Goal: Task Accomplishment & Management: Manage account settings

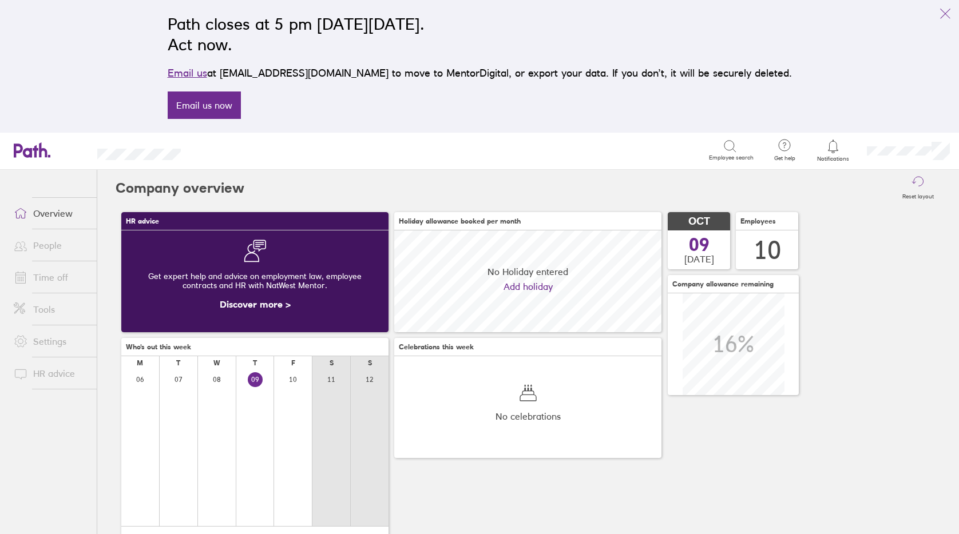
scroll to position [102, 267]
click at [947, 13] on icon "link" at bounding box center [945, 14] width 14 height 14
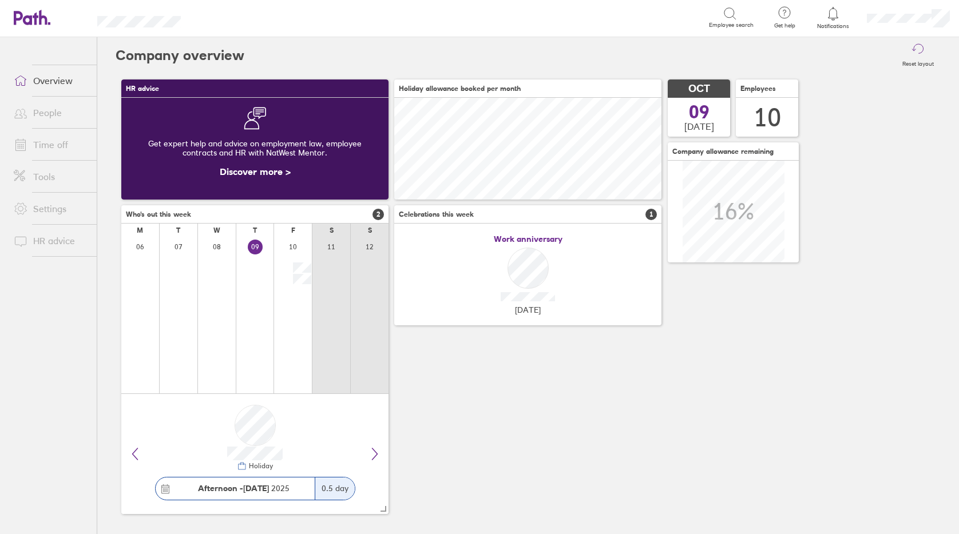
click at [26, 141] on icon at bounding box center [21, 145] width 10 height 10
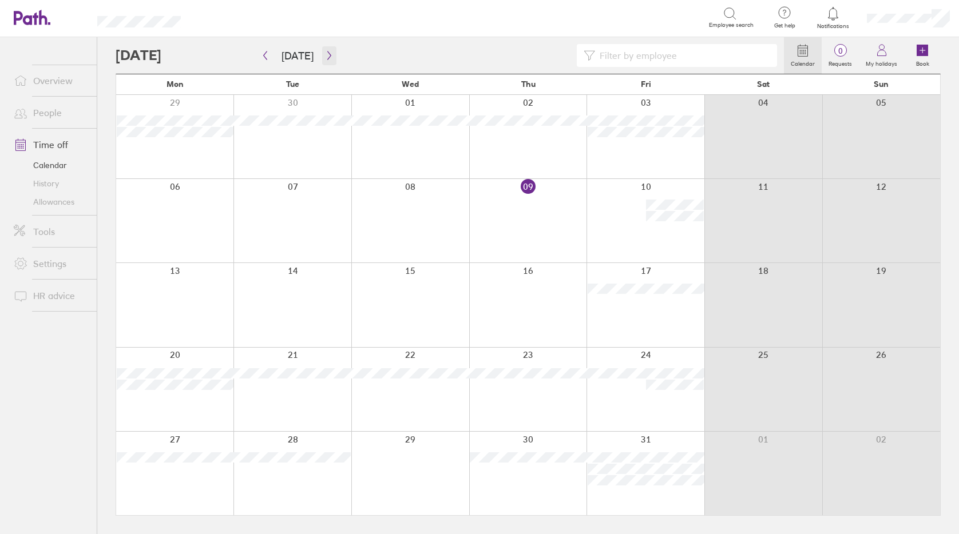
click at [328, 61] on button "button" at bounding box center [329, 55] width 14 height 19
click at [325, 56] on icon "button" at bounding box center [329, 55] width 9 height 9
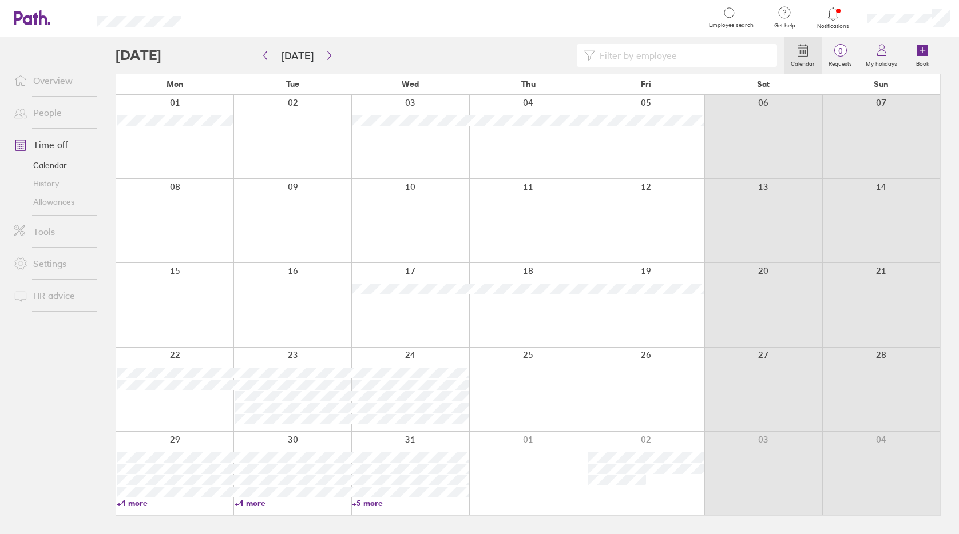
click at [45, 201] on link "Allowances" at bounding box center [51, 202] width 92 height 18
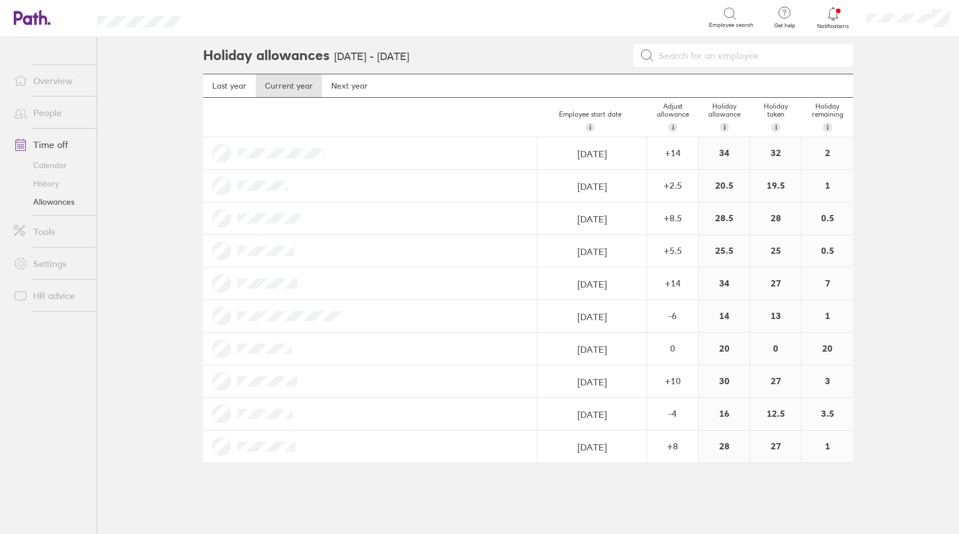
click at [69, 84] on link "Overview" at bounding box center [51, 80] width 92 height 23
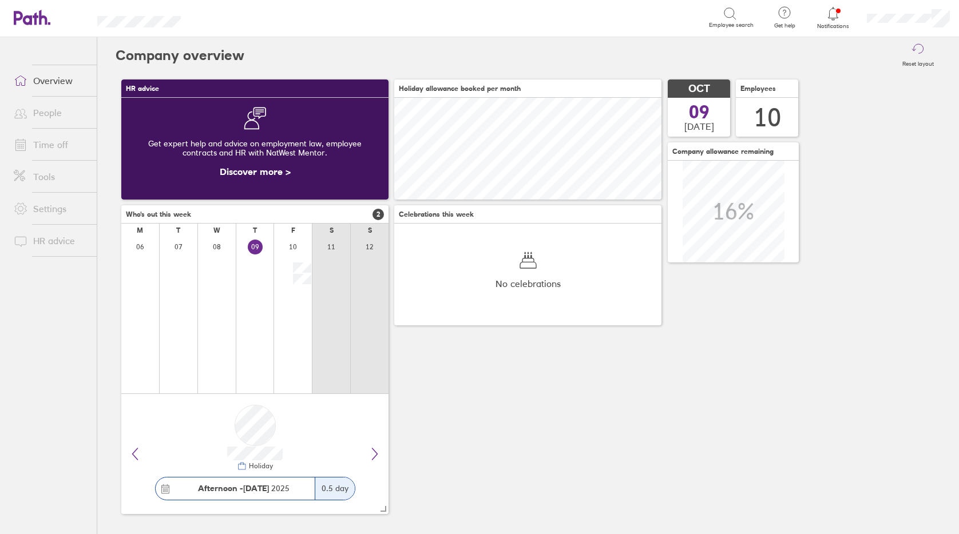
scroll to position [102, 267]
click at [44, 116] on link "People" at bounding box center [51, 112] width 92 height 23
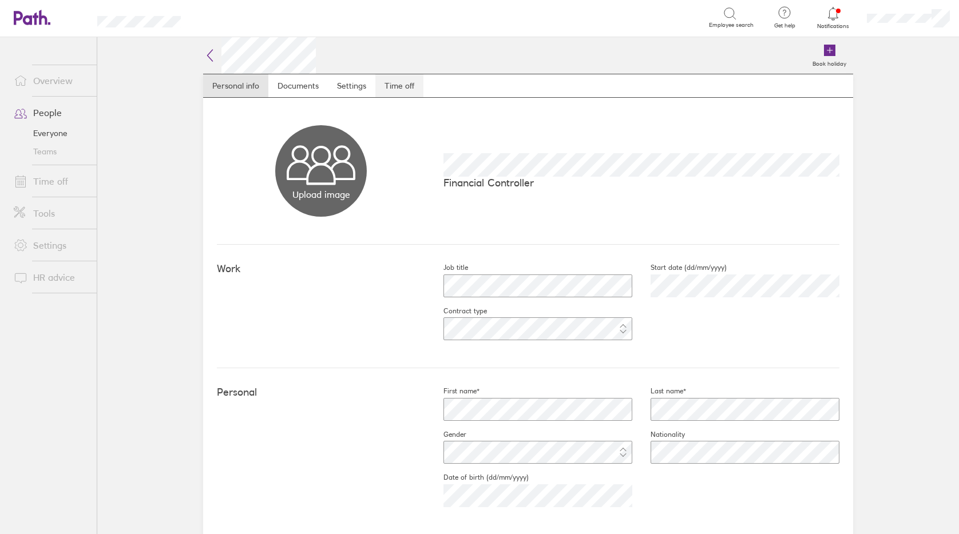
click at [410, 89] on link "Time off" at bounding box center [399, 85] width 48 height 23
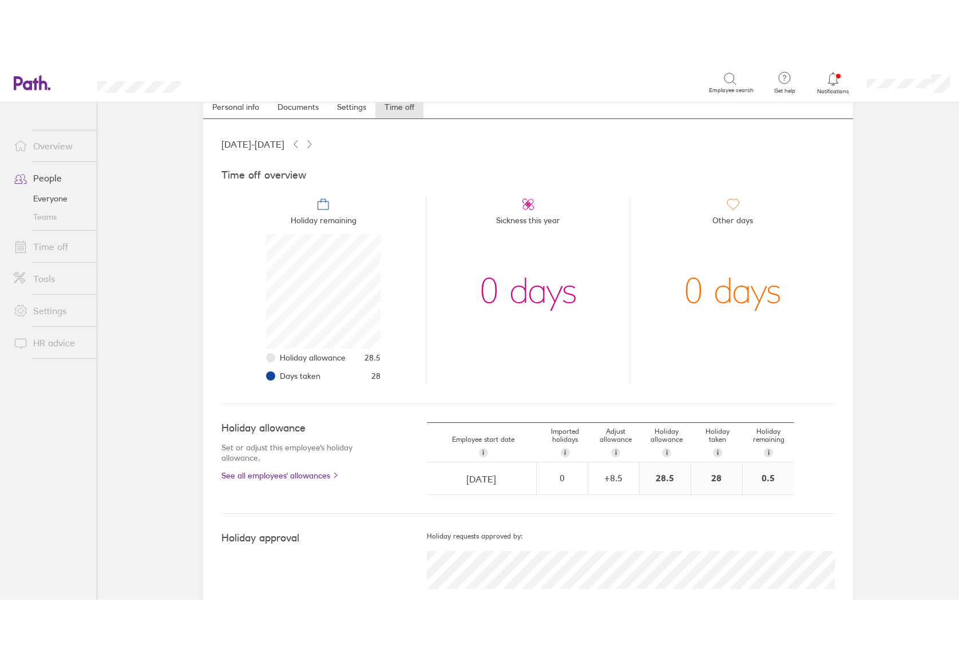
scroll to position [49, 0]
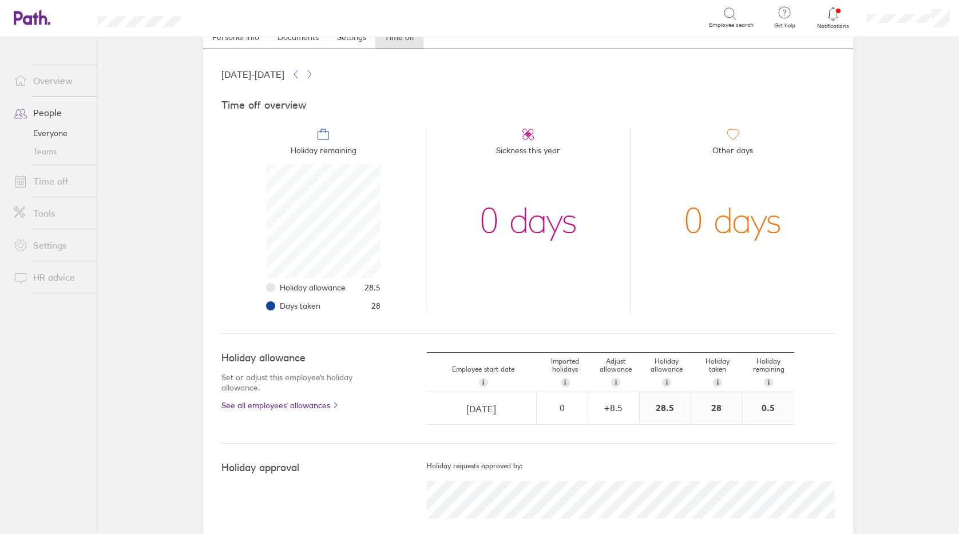
click at [300, 73] on icon at bounding box center [295, 74] width 9 height 9
click at [314, 74] on icon at bounding box center [309, 74] width 9 height 9
click at [58, 177] on link "Time off" at bounding box center [51, 181] width 92 height 23
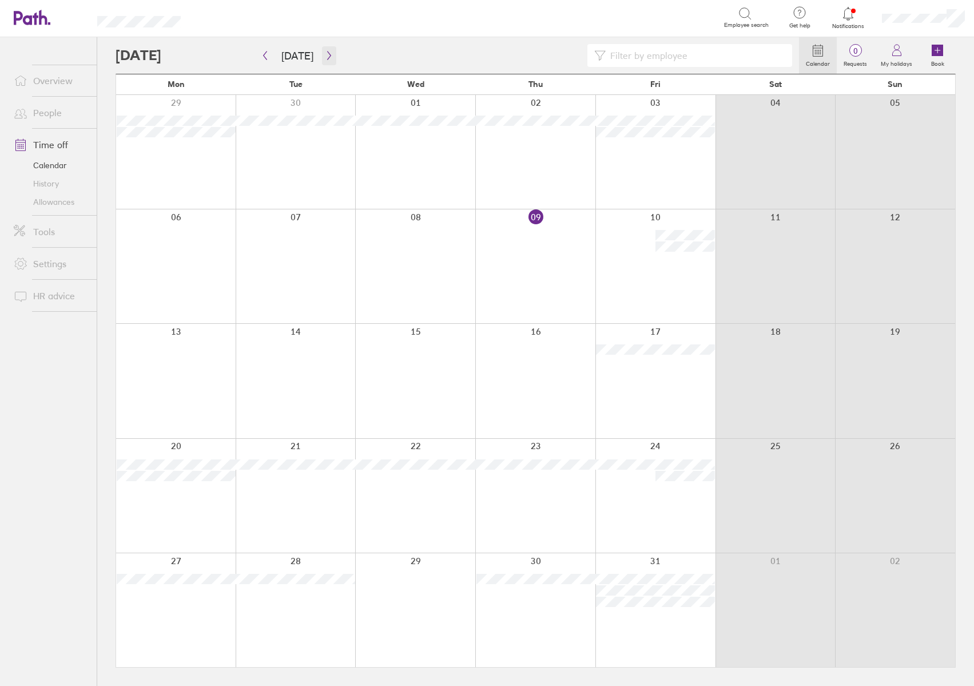
click at [325, 54] on icon "button" at bounding box center [329, 55] width 9 height 9
click at [328, 59] on icon "button" at bounding box center [329, 55] width 9 height 9
click at [267, 61] on button "button" at bounding box center [265, 55] width 14 height 19
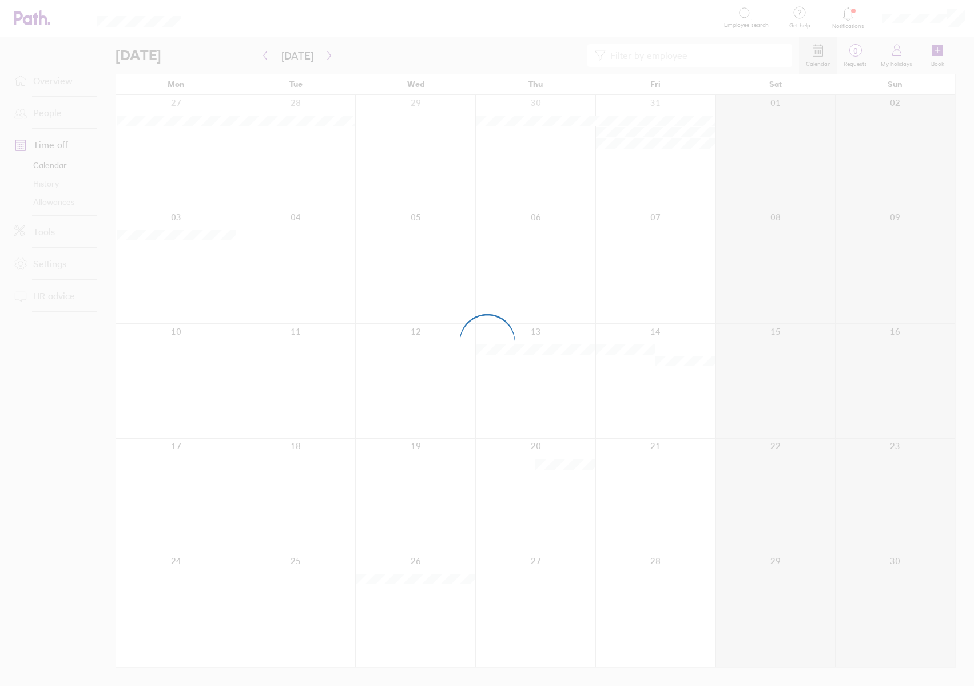
click at [66, 198] on div at bounding box center [487, 343] width 974 height 686
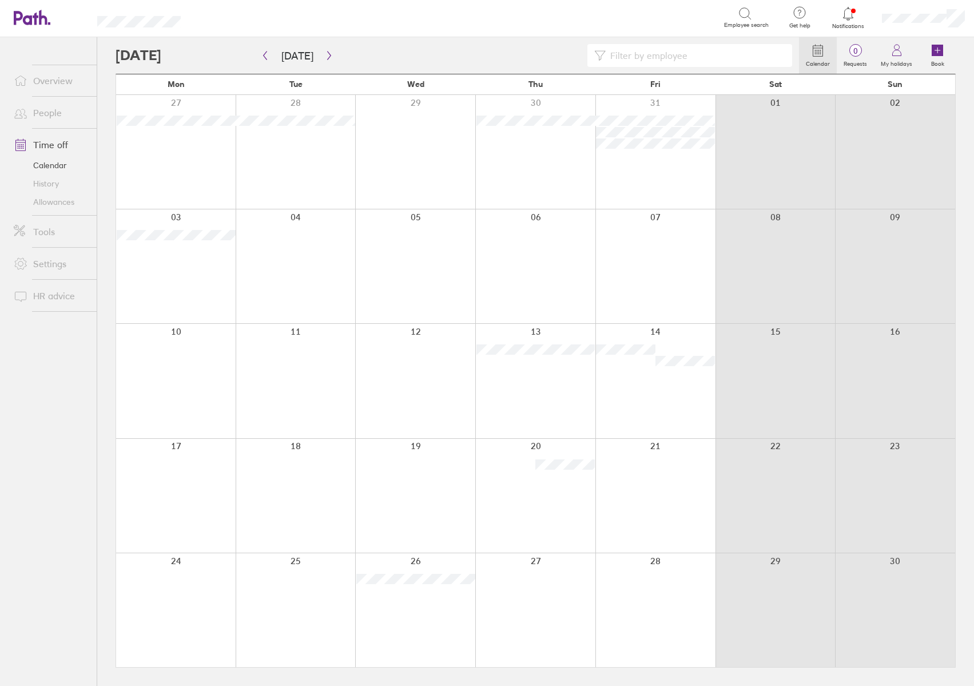
click at [67, 199] on link "Allowances" at bounding box center [51, 202] width 92 height 18
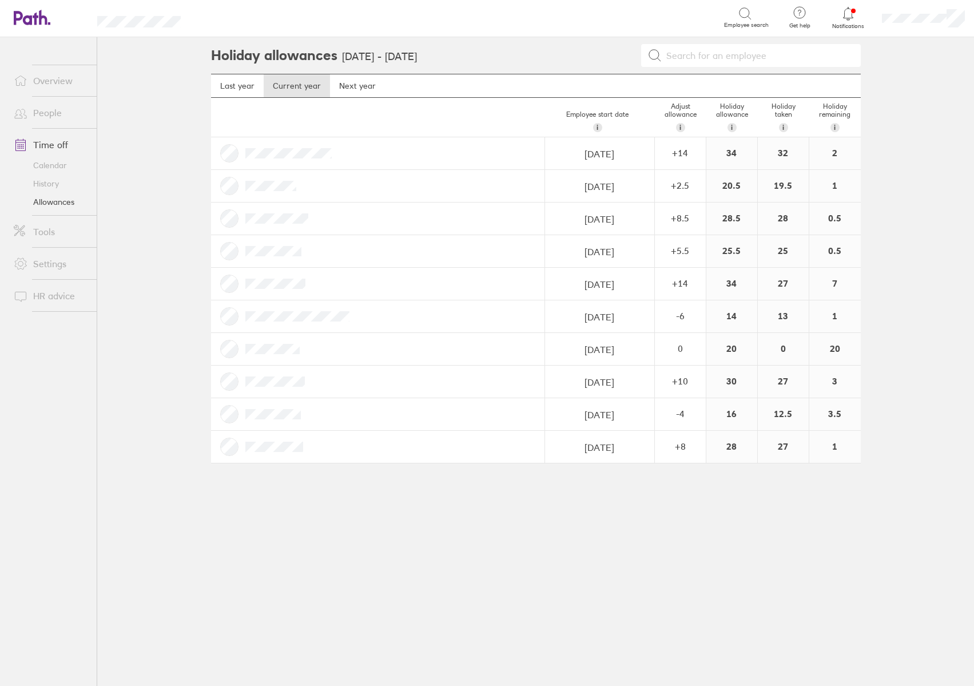
click at [57, 168] on link "Calendar" at bounding box center [51, 165] width 92 height 18
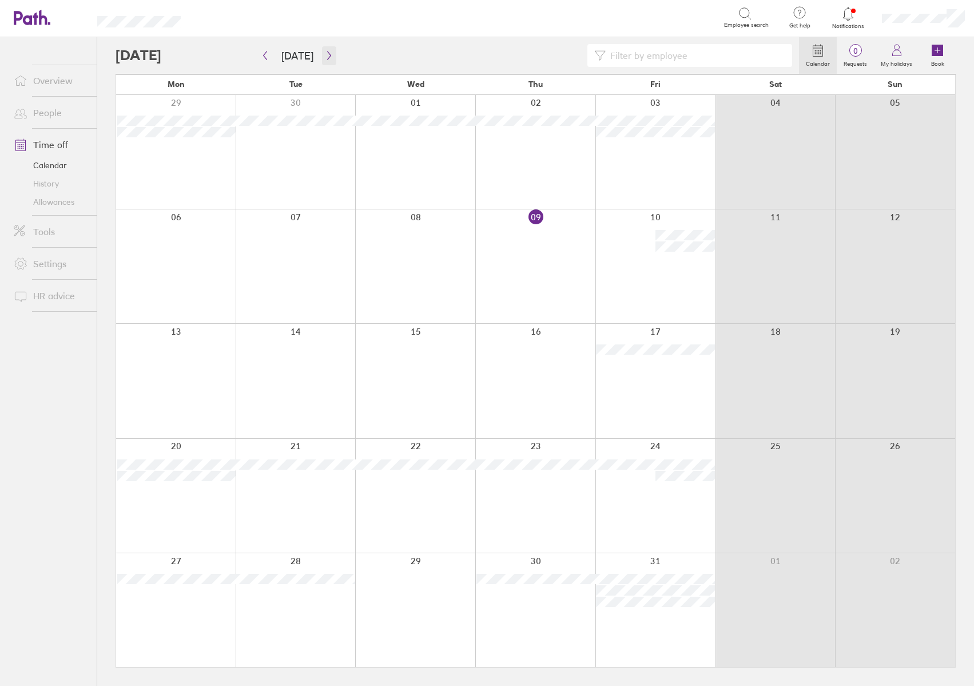
click at [327, 58] on icon "button" at bounding box center [329, 55] width 9 height 9
click at [259, 54] on button "button" at bounding box center [265, 55] width 14 height 19
click at [328, 61] on button "button" at bounding box center [329, 55] width 14 height 19
click at [327, 58] on icon "button" at bounding box center [329, 55] width 9 height 9
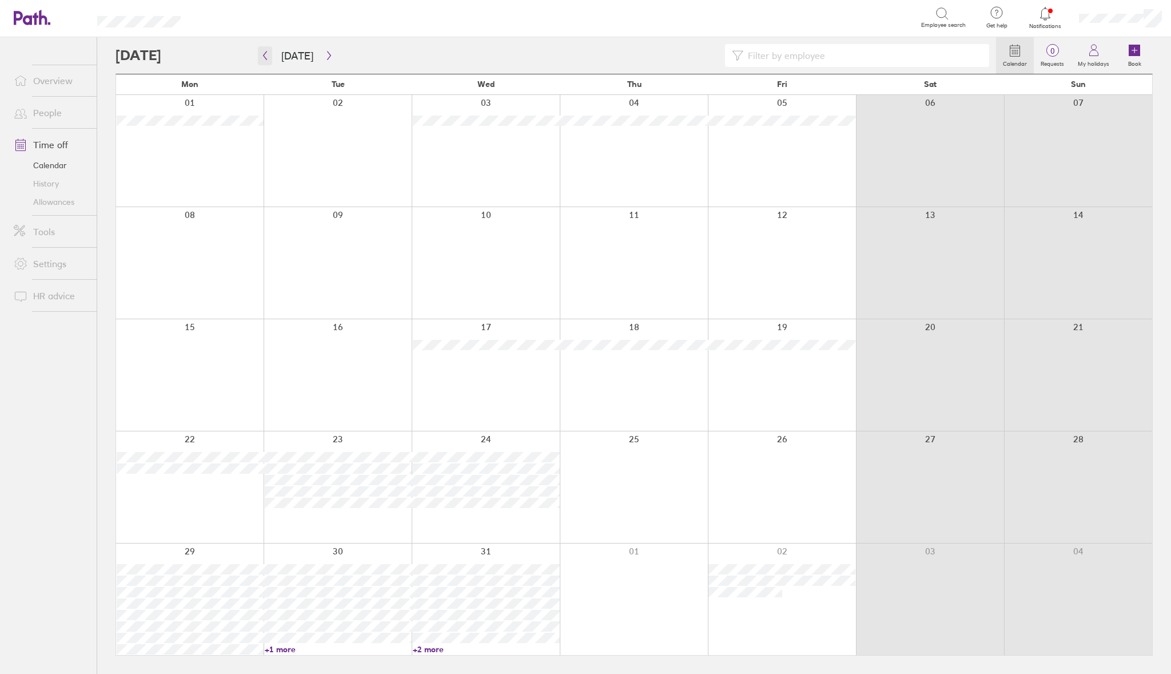
click at [269, 56] on button "button" at bounding box center [265, 55] width 14 height 19
click at [268, 55] on icon "button" at bounding box center [265, 55] width 9 height 9
click at [322, 57] on button "button" at bounding box center [329, 55] width 14 height 19
click at [329, 58] on icon "button" at bounding box center [329, 55] width 9 height 9
click at [267, 63] on button "button" at bounding box center [265, 55] width 14 height 19
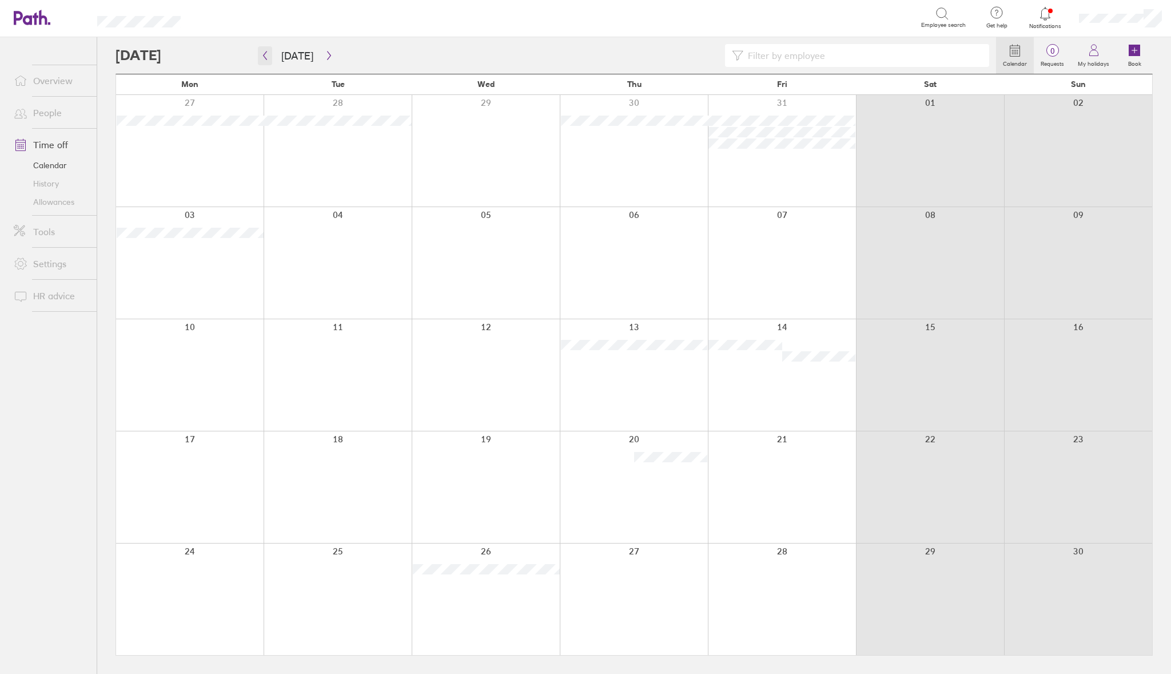
click at [269, 58] on button "button" at bounding box center [265, 55] width 14 height 19
